Goal: Task Accomplishment & Management: Use online tool/utility

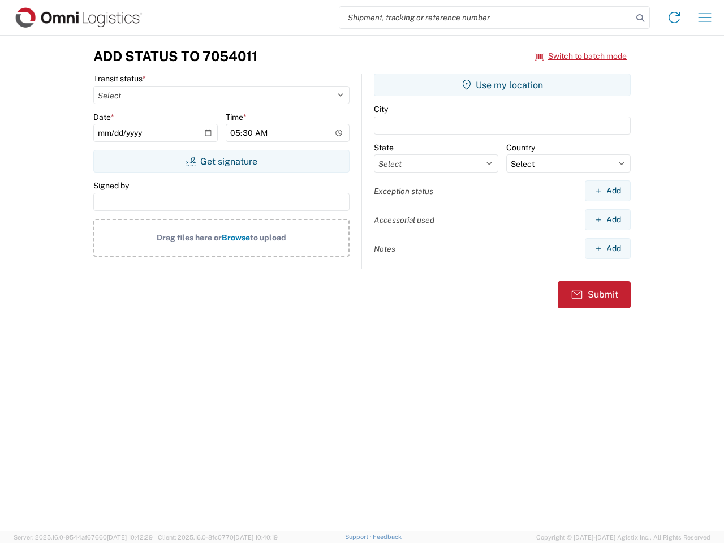
click at [486, 18] on input "search" at bounding box center [485, 17] width 293 height 21
click at [640, 18] on icon at bounding box center [640, 18] width 16 height 16
click at [674, 18] on icon at bounding box center [674, 17] width 18 height 18
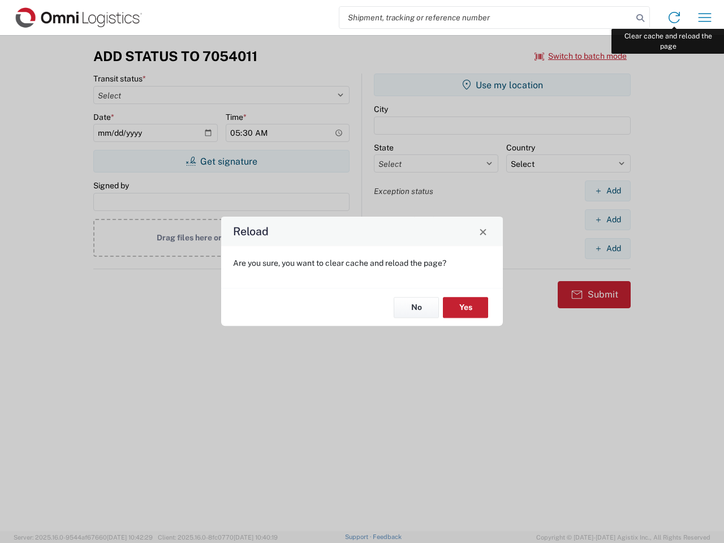
click at [704, 18] on div "Reload Are you sure, you want to clear cache and reload the page? No Yes" at bounding box center [362, 271] width 724 height 543
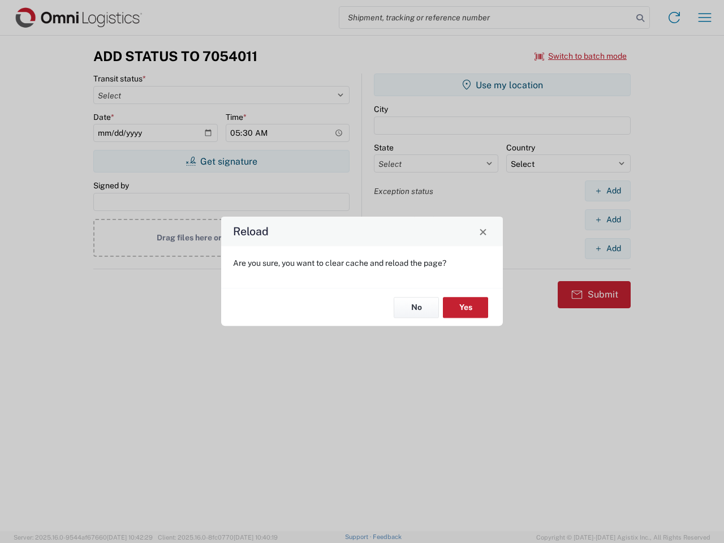
click at [581, 56] on div "Reload Are you sure, you want to clear cache and reload the page? No Yes" at bounding box center [362, 271] width 724 height 543
click at [221, 161] on div "Reload Are you sure, you want to clear cache and reload the page? No Yes" at bounding box center [362, 271] width 724 height 543
click at [502, 85] on div "Reload Are you sure, you want to clear cache and reload the page? No Yes" at bounding box center [362, 271] width 724 height 543
click at [607, 191] on div "Reload Are you sure, you want to clear cache and reload the page? No Yes" at bounding box center [362, 271] width 724 height 543
click at [607, 219] on div "Reload Are you sure, you want to clear cache and reload the page? No Yes" at bounding box center [362, 271] width 724 height 543
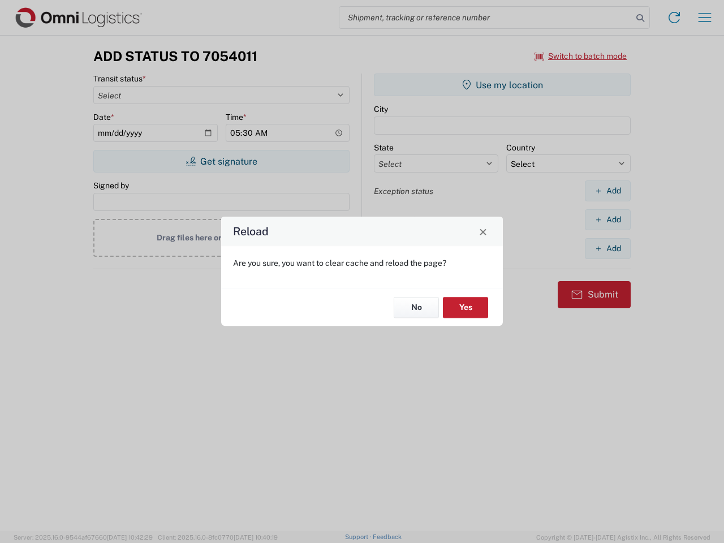
click at [607, 248] on div "Reload Are you sure, you want to clear cache and reload the page? No Yes" at bounding box center [362, 271] width 724 height 543
